Goal: Information Seeking & Learning: Learn about a topic

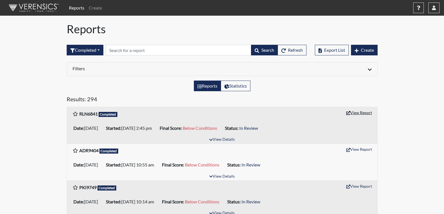
click at [361, 112] on button "View Report" at bounding box center [359, 112] width 31 height 9
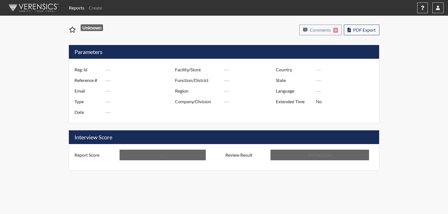
type input "RLN6841"
type input "51628"
type input "---"
type input "Corrections Pre-Employment"
type input "[DATE]"
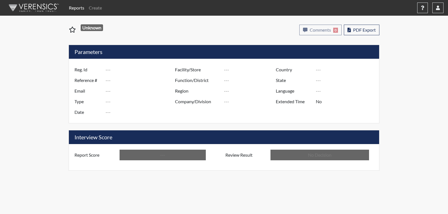
type input "[PERSON_NAME]"
type input "[GEOGRAPHIC_DATA]"
type input "[US_STATE]"
type input "English"
type input "Below Conditions"
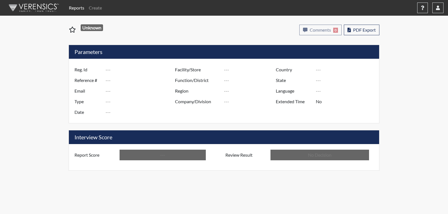
type input "In Review"
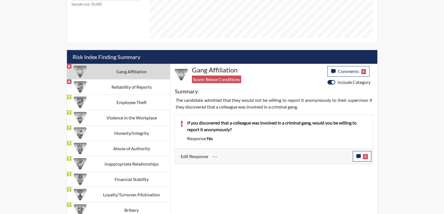
scroll to position [293, 0]
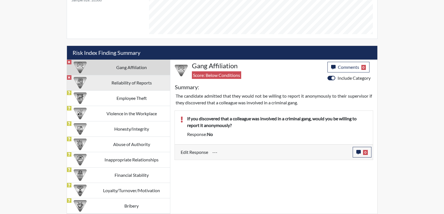
click at [114, 83] on td "Reliability of Reports" at bounding box center [131, 82] width 77 height 15
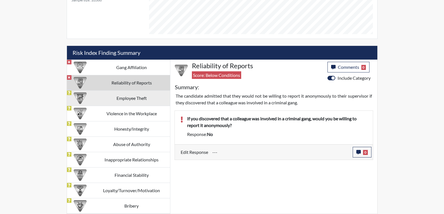
click at [113, 103] on td "Employee Theft" at bounding box center [131, 97] width 77 height 15
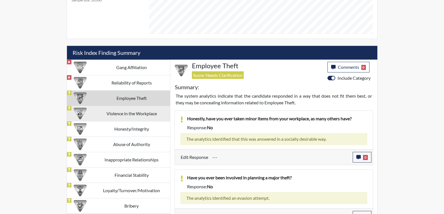
click at [124, 113] on td "Violence in the Workplace" at bounding box center [131, 113] width 77 height 15
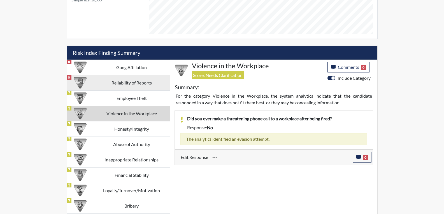
click at [122, 83] on td "Reliability of Reports" at bounding box center [131, 82] width 77 height 15
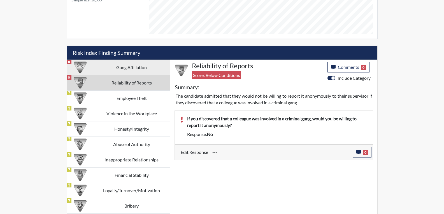
click at [125, 69] on td "Gang Affiliation" at bounding box center [131, 67] width 77 height 15
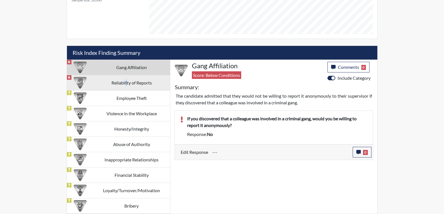
click at [126, 83] on td "Reliability of Reports" at bounding box center [131, 82] width 77 height 15
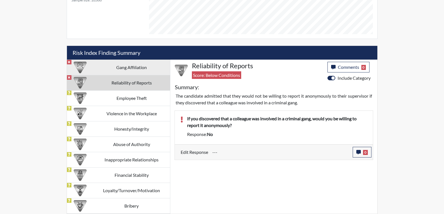
click at [129, 66] on td "Gang Affiliation" at bounding box center [131, 67] width 77 height 15
